Goal: Feedback & Contribution: Submit feedback/report problem

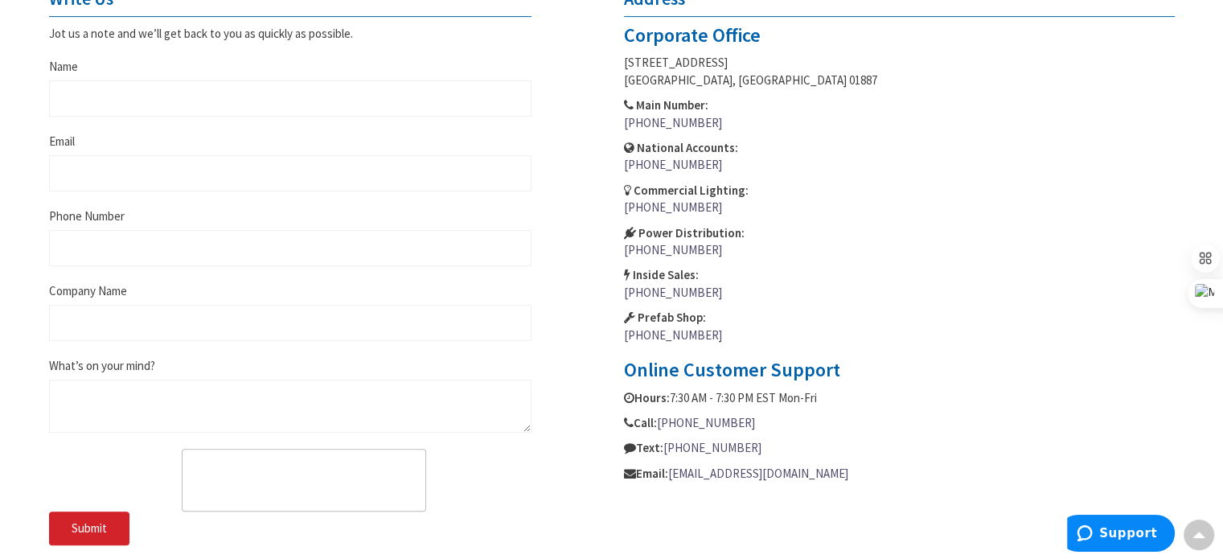
scroll to position [714, 0]
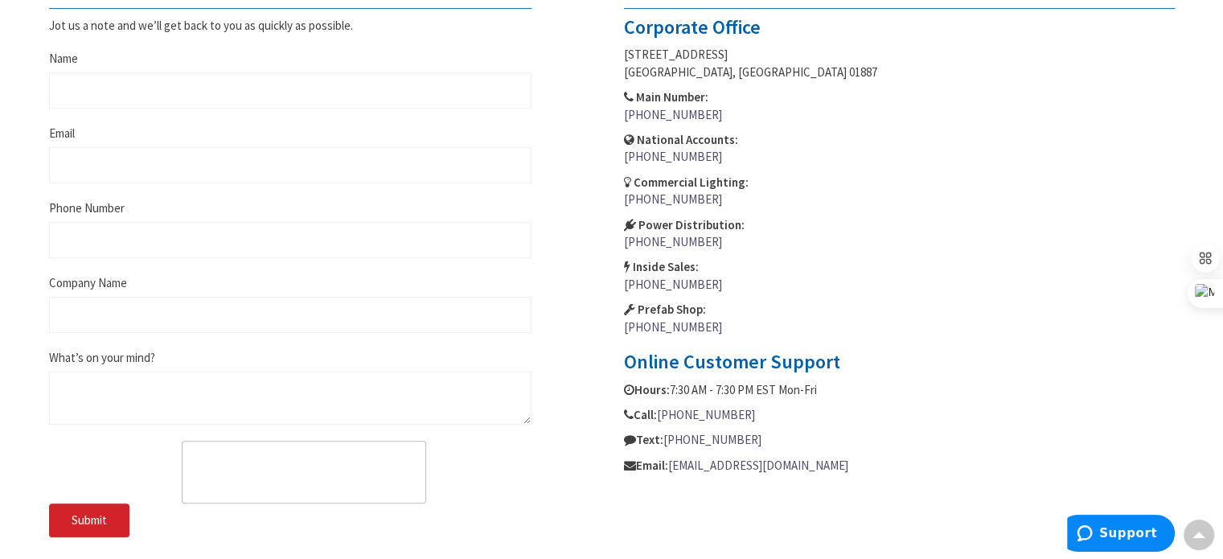
drag, startPoint x: 1233, startPoint y: 110, endPoint x: 1234, endPoint y: 337, distance: 226.8
click at [1222, 337] on html "Login to Your Account My Branch : [GEOGRAPHIC_DATA], [GEOGRAPHIC_DATA] Change S…" at bounding box center [611, 158] width 1223 height 1744
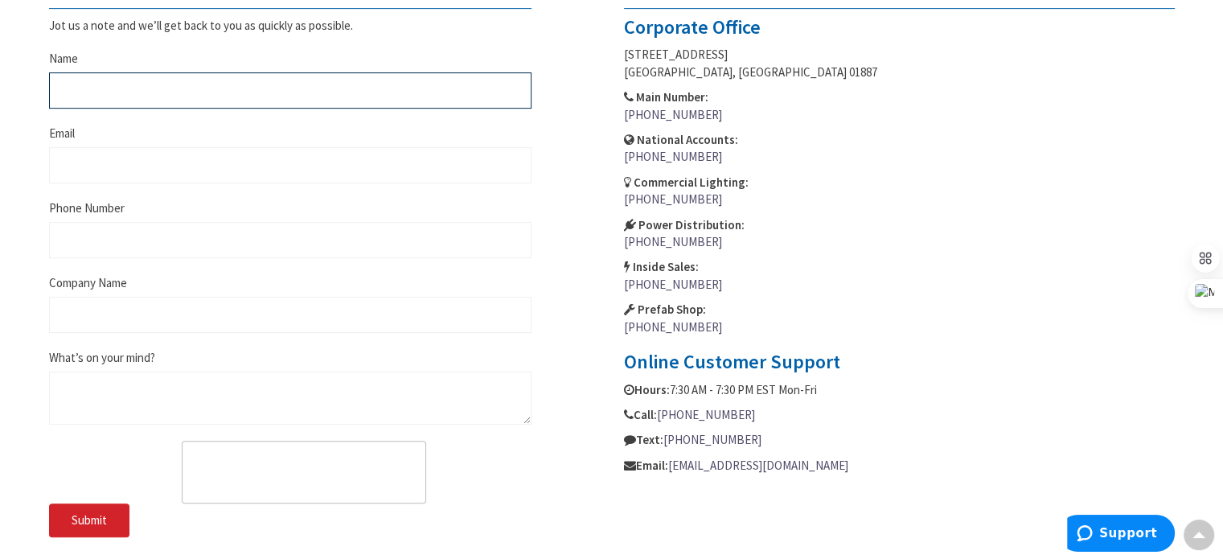
click at [110, 88] on input "Name" at bounding box center [290, 90] width 482 height 36
type input "Canstal Electrical Heat Tracing Solutions"
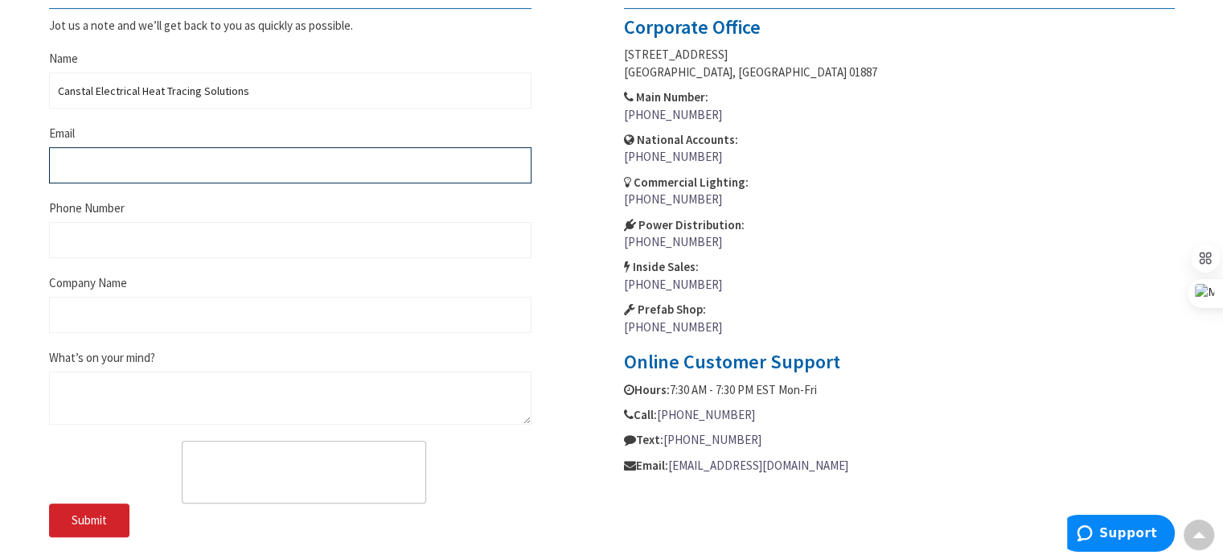
type input "[EMAIL_ADDRESS][DOMAIN_NAME]"
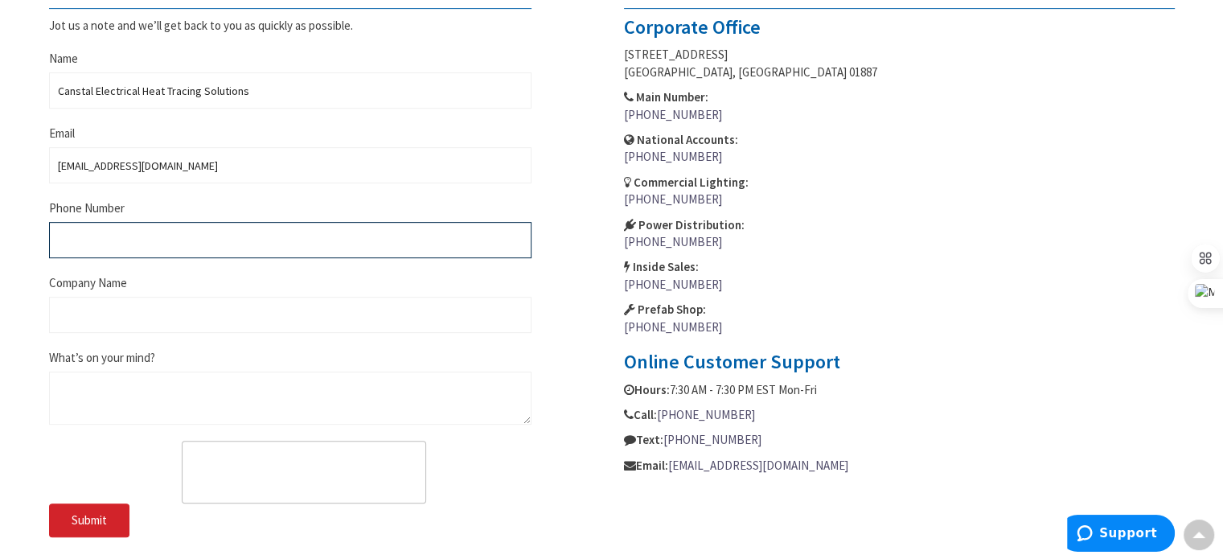
type input "8886097505"
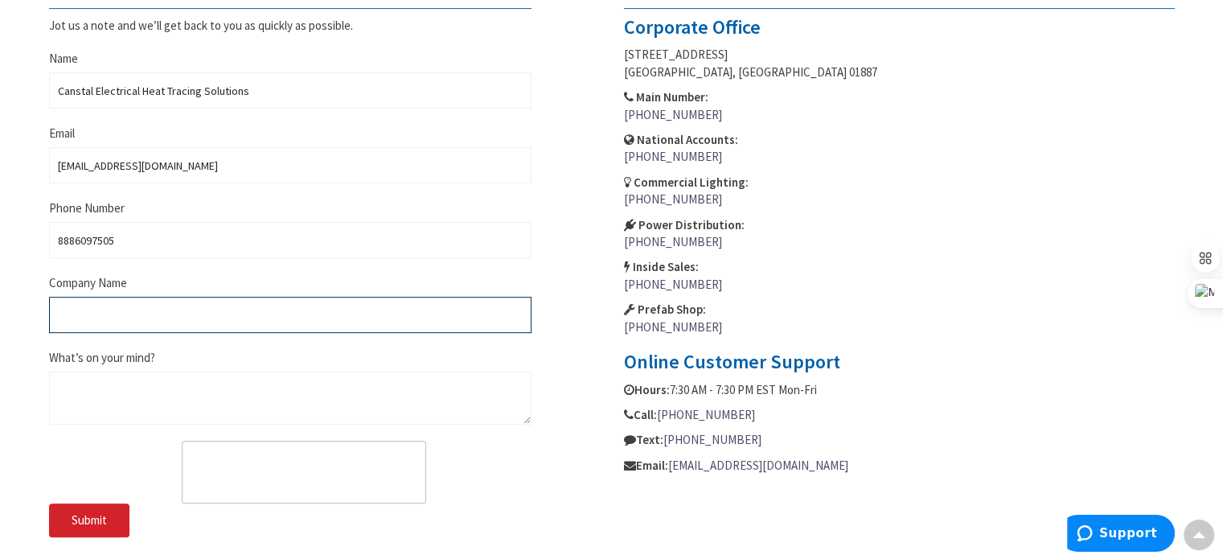
type input "Canstal Electrical Heat Tracing Solutions"
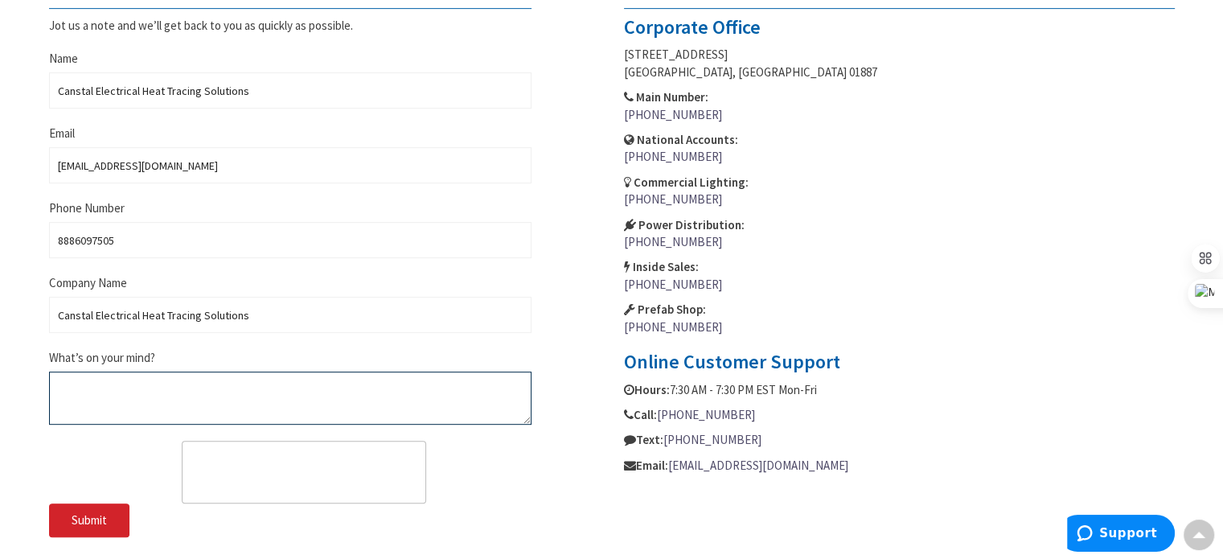
drag, startPoint x: 161, startPoint y: 388, endPoint x: 161, endPoint y: 400, distance: 11.3
click at [161, 393] on textarea "What’s on your mind?" at bounding box center [290, 398] width 482 height 53
paste textarea "[URL][DOMAIN_NAME]"
type textarea "[URL][DOMAIN_NAME]"
drag, startPoint x: 236, startPoint y: 401, endPoint x: 0, endPoint y: 350, distance: 241.2
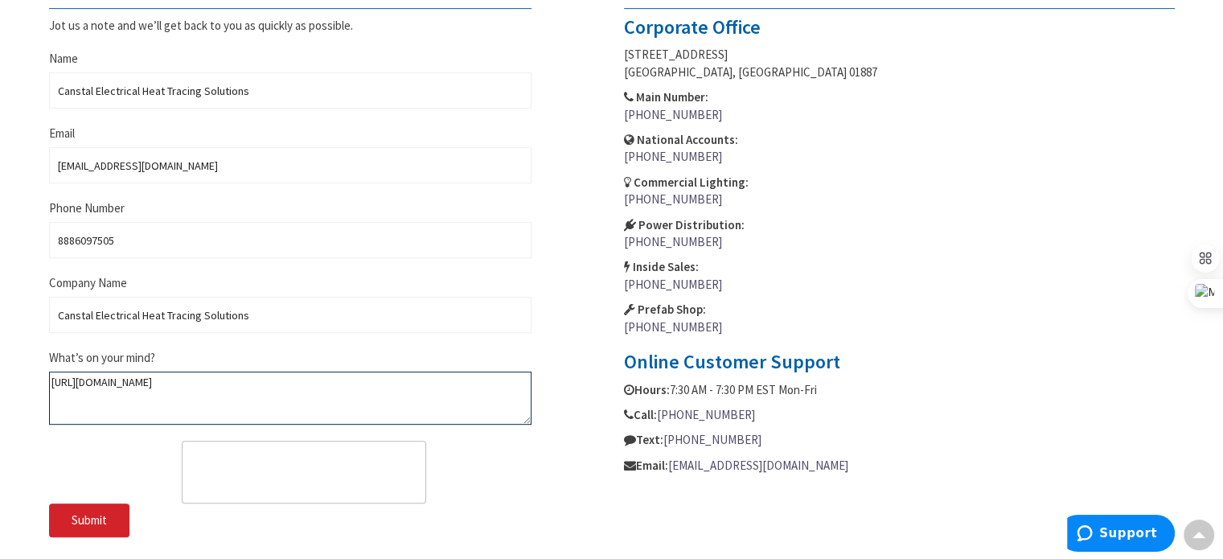
click at [0, 350] on div "Skip to Content Toggle Nav Search Cart My Cart Close" at bounding box center [611, 174] width 1223 height 1711
paste textarea "40% discount on the self regulation heat trace cable $2.11 foot, stock availabl…"
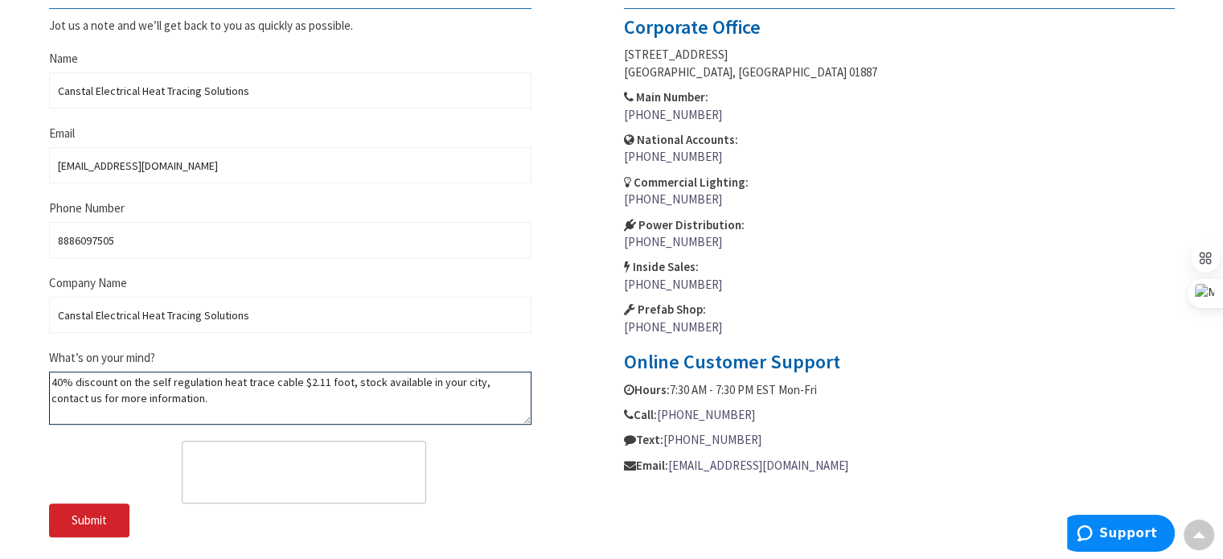
type textarea "40% discount on the self regulation heat trace cable $2.11 foot, stock availabl…"
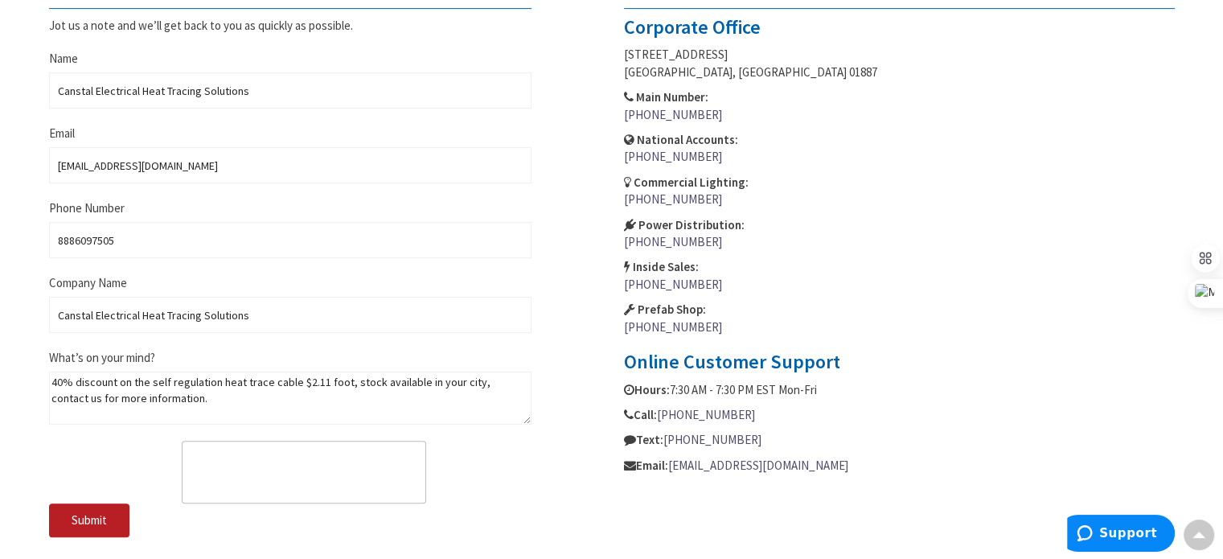
click at [106, 521] on span "Submit" at bounding box center [89, 519] width 35 height 15
